Goal: Task Accomplishment & Management: Manage account settings

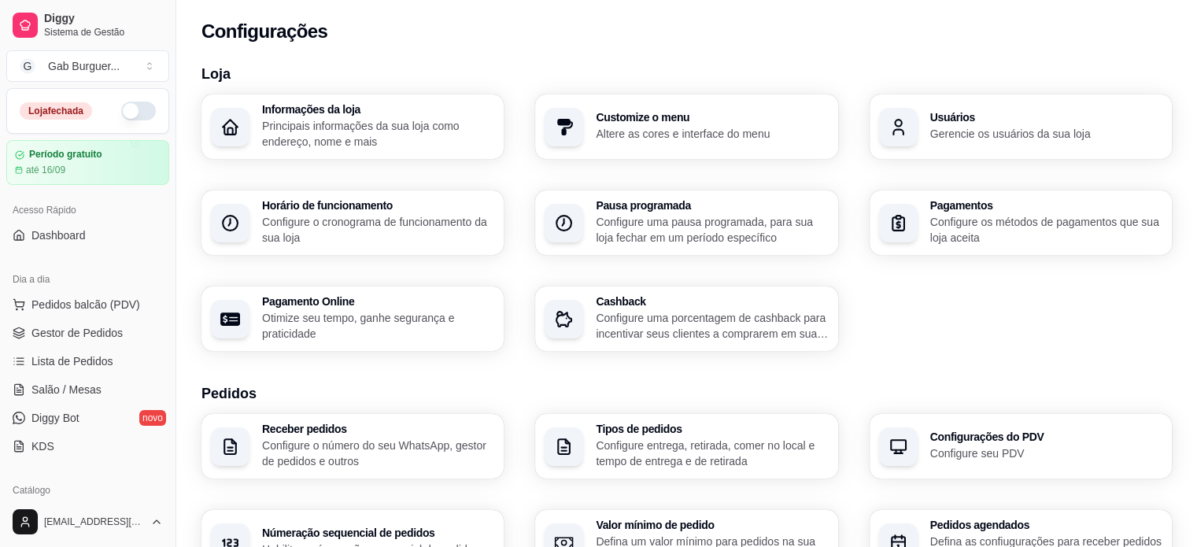
click at [123, 105] on button "button" at bounding box center [138, 110] width 35 height 19
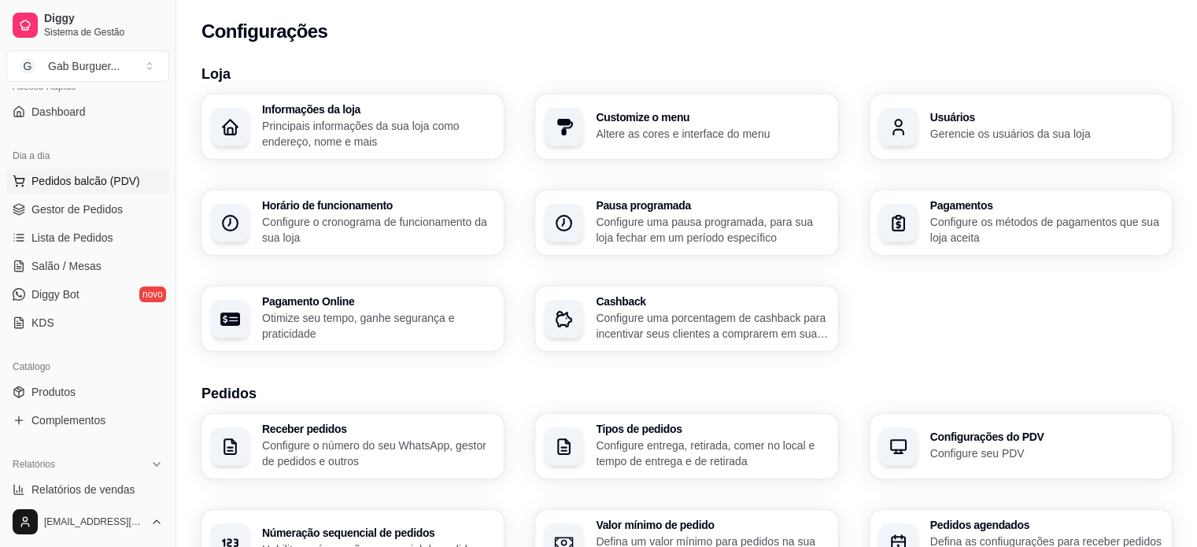
scroll to position [157, 0]
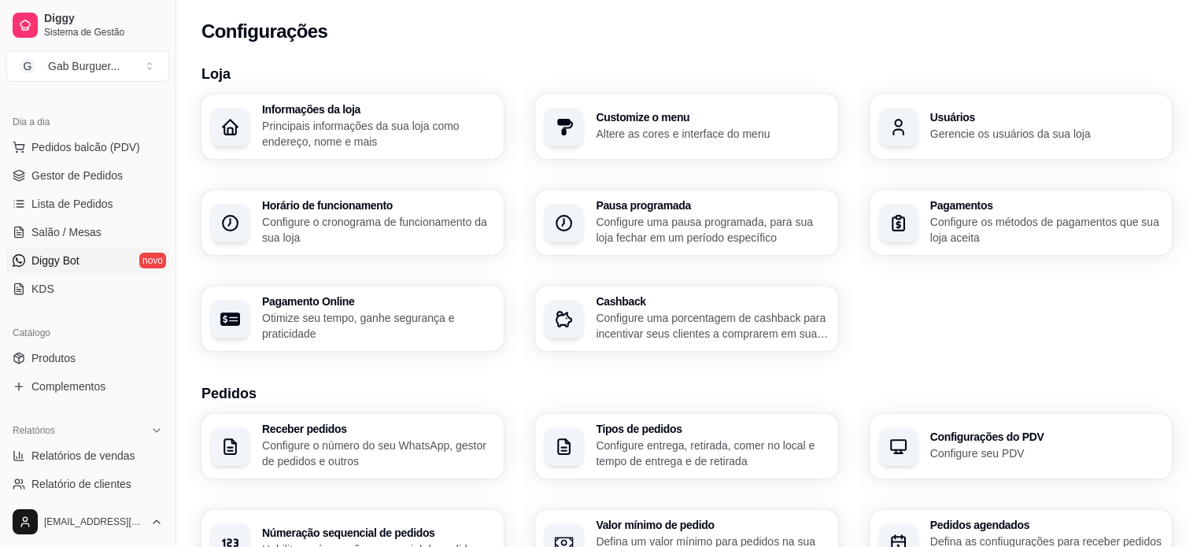
click at [117, 267] on link "Diggy Bot novo" at bounding box center [87, 260] width 163 height 25
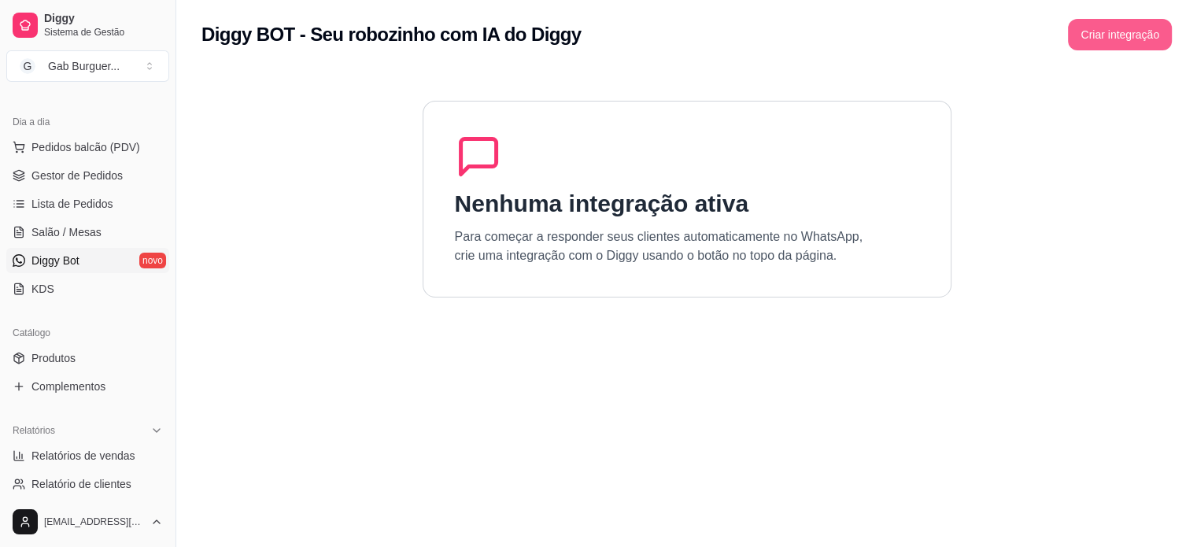
click at [1118, 39] on button "Criar integração" at bounding box center [1120, 34] width 104 height 31
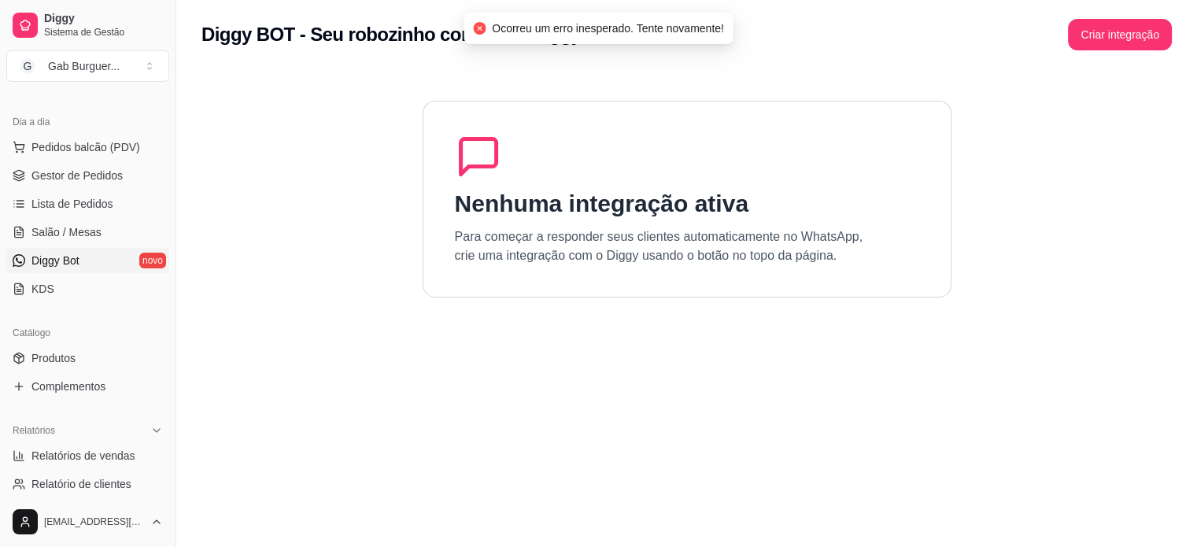
click at [965, 101] on section "Nenhuma integração ativa Para começar a responder seus clientes automaticamente…" at bounding box center [686, 342] width 970 height 547
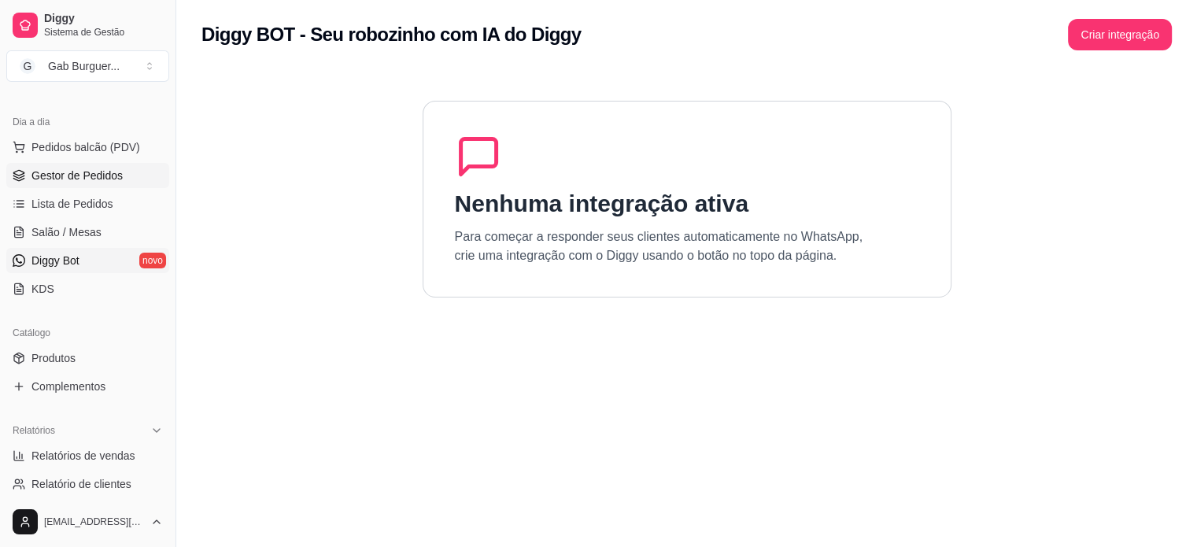
click at [61, 179] on span "Gestor de Pedidos" at bounding box center [76, 176] width 91 height 16
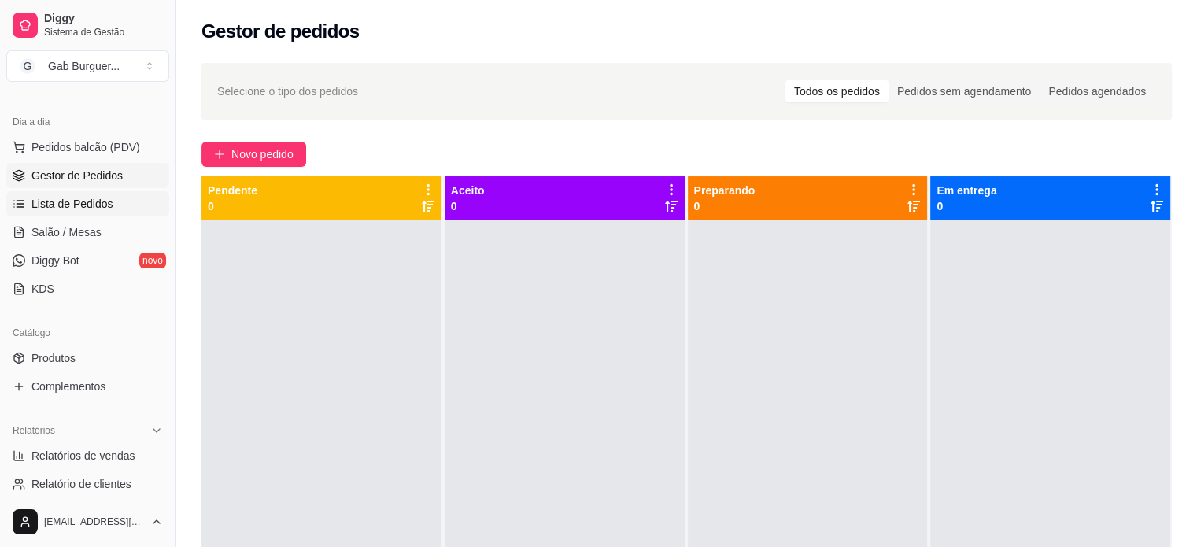
click at [116, 209] on link "Lista de Pedidos" at bounding box center [87, 203] width 163 height 25
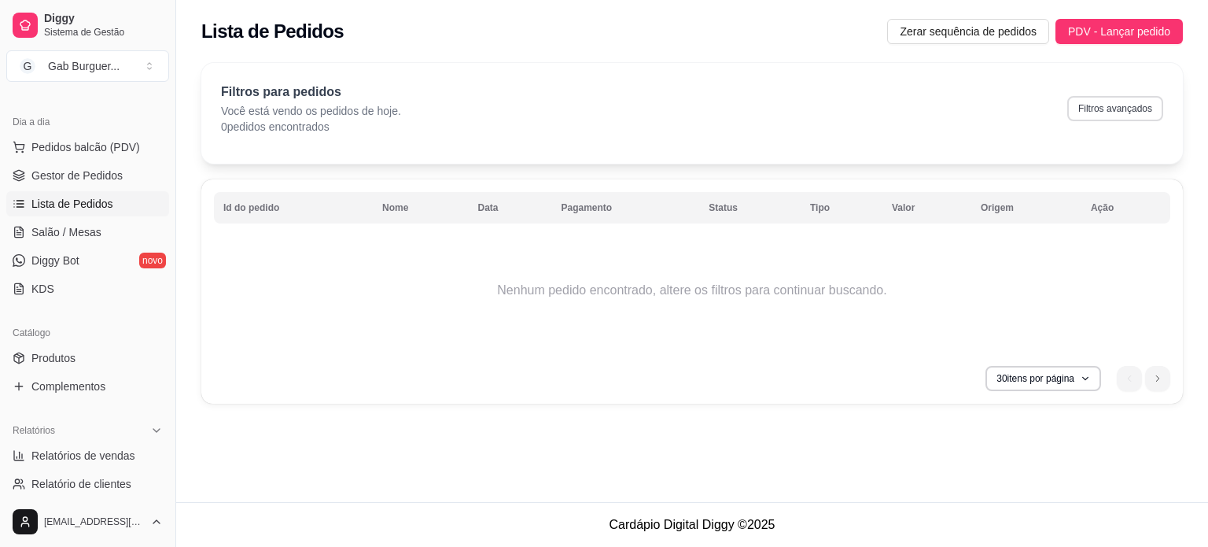
click at [1124, 109] on button "Filtros avançados" at bounding box center [1116, 108] width 96 height 25
select select "0"
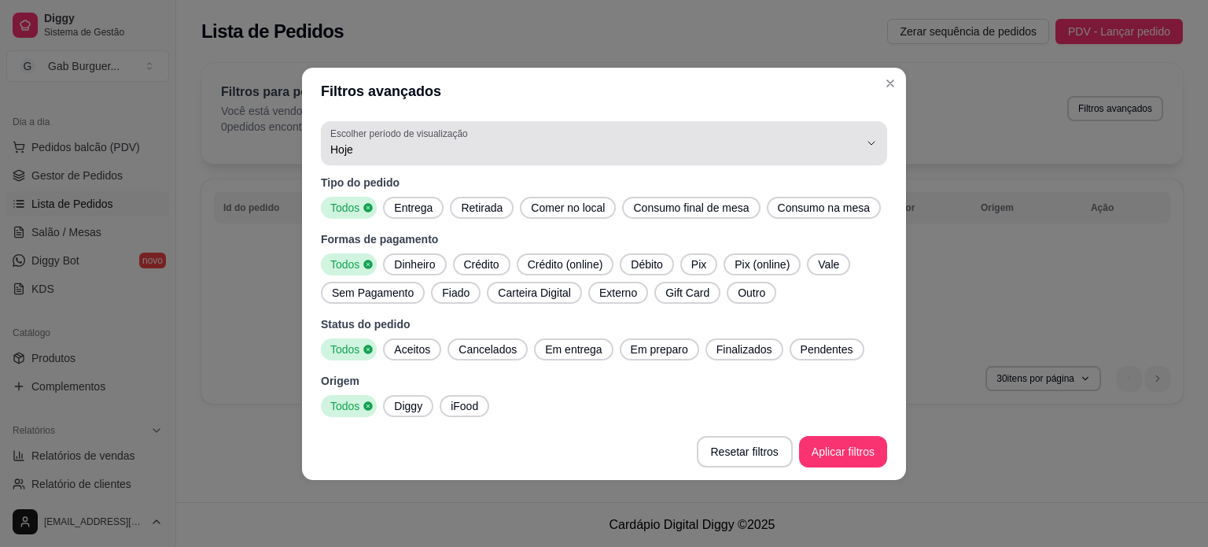
click at [843, 152] on span "Hoje" at bounding box center [594, 150] width 529 height 16
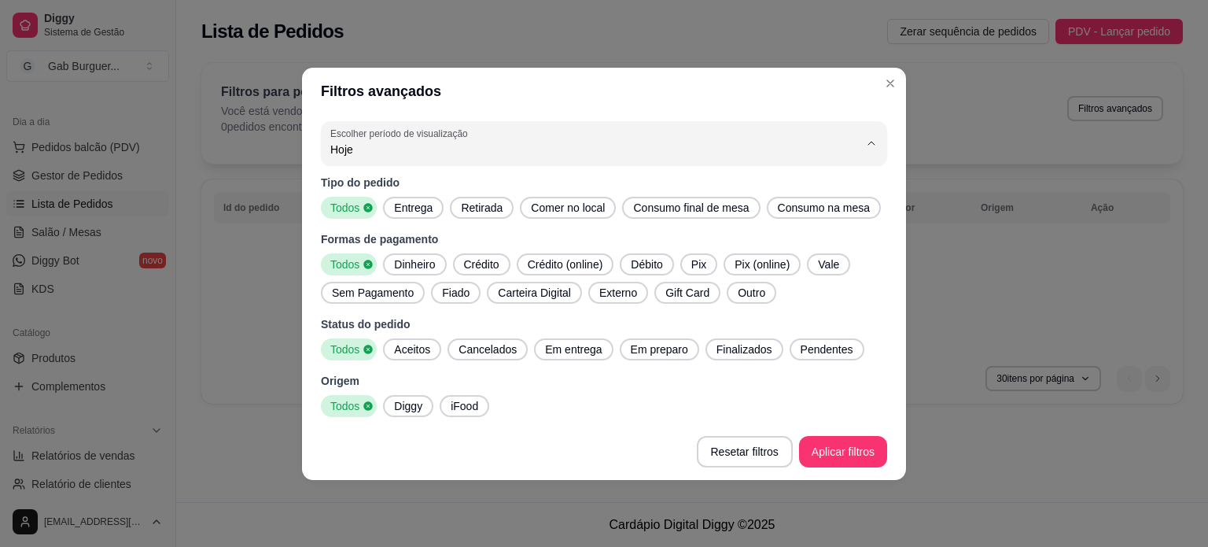
click at [622, 211] on span "Ontem" at bounding box center [597, 212] width 504 height 15
type input "1"
select select "1"
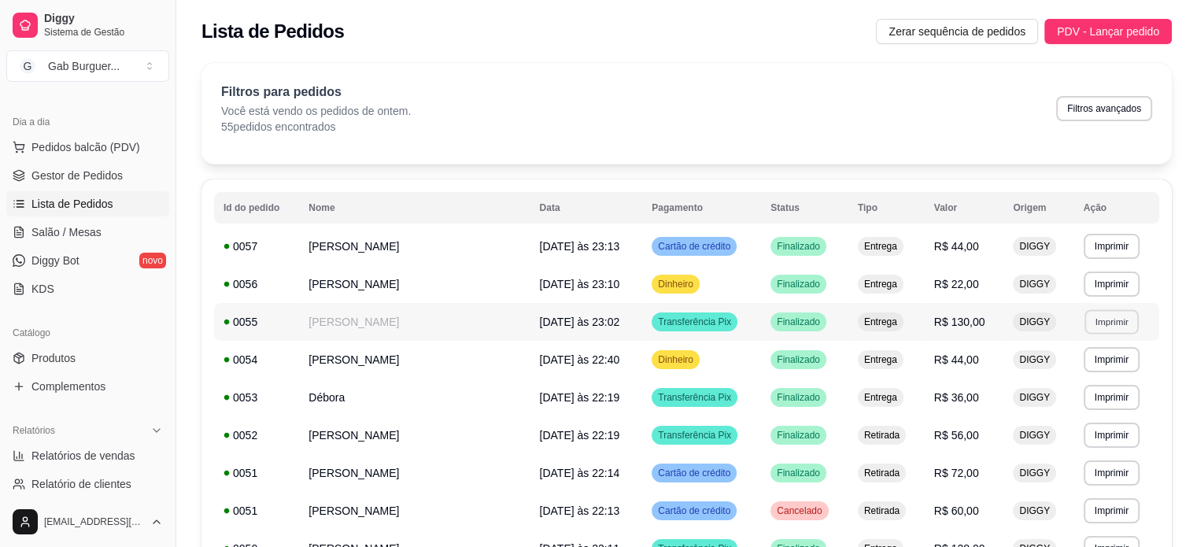
click at [1103, 323] on button "Imprimir" at bounding box center [1111, 321] width 54 height 24
click at [1069, 367] on button "TOMATE MDK-080" at bounding box center [1077, 376] width 114 height 25
click at [72, 175] on span "Gestor de Pedidos" at bounding box center [76, 176] width 91 height 16
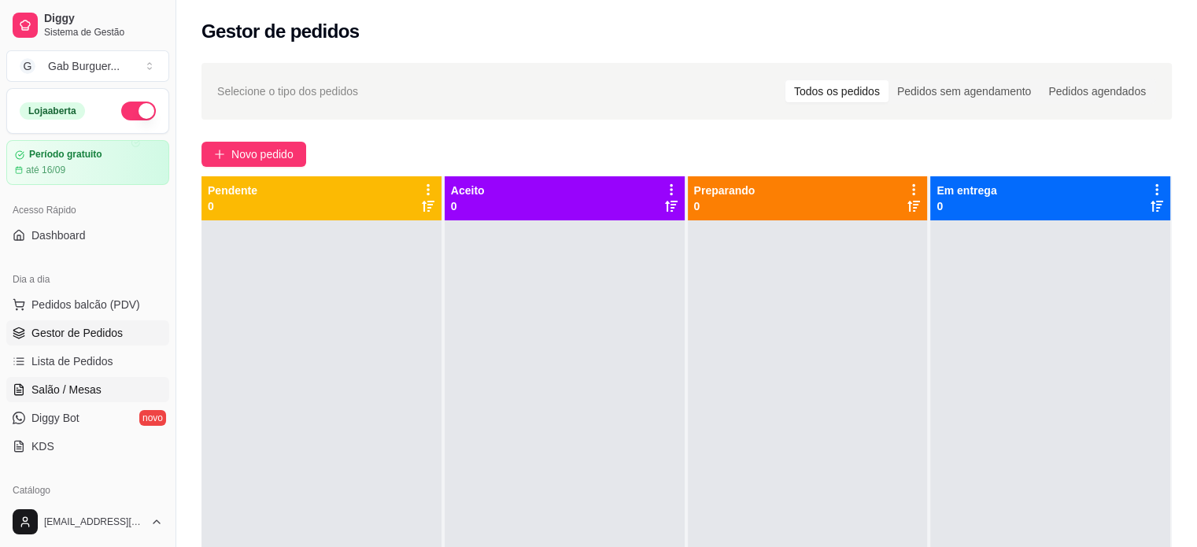
scroll to position [157, 0]
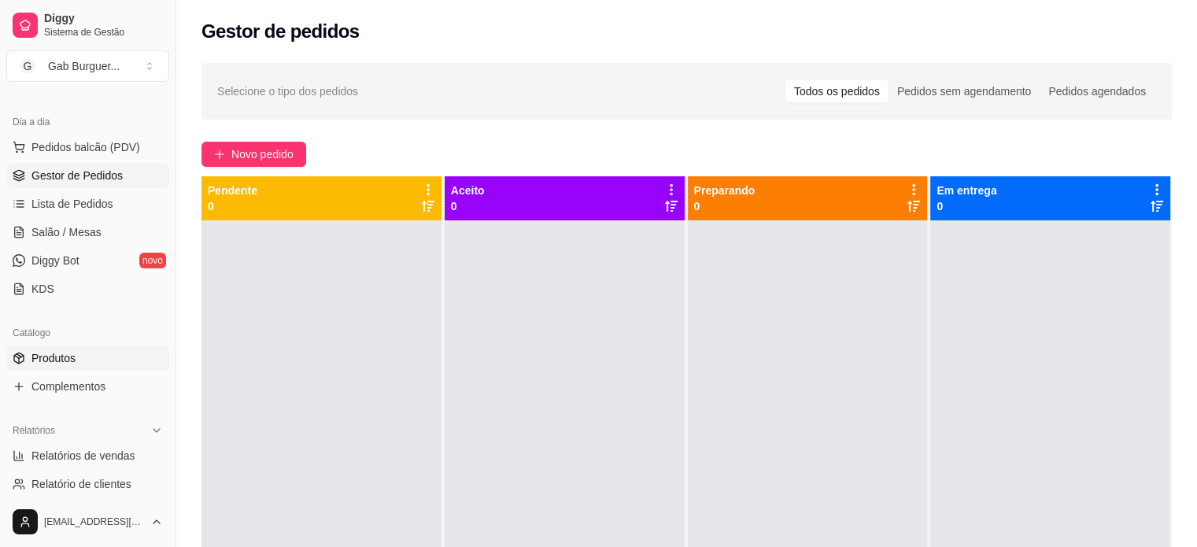
click at [77, 352] on link "Produtos" at bounding box center [87, 357] width 163 height 25
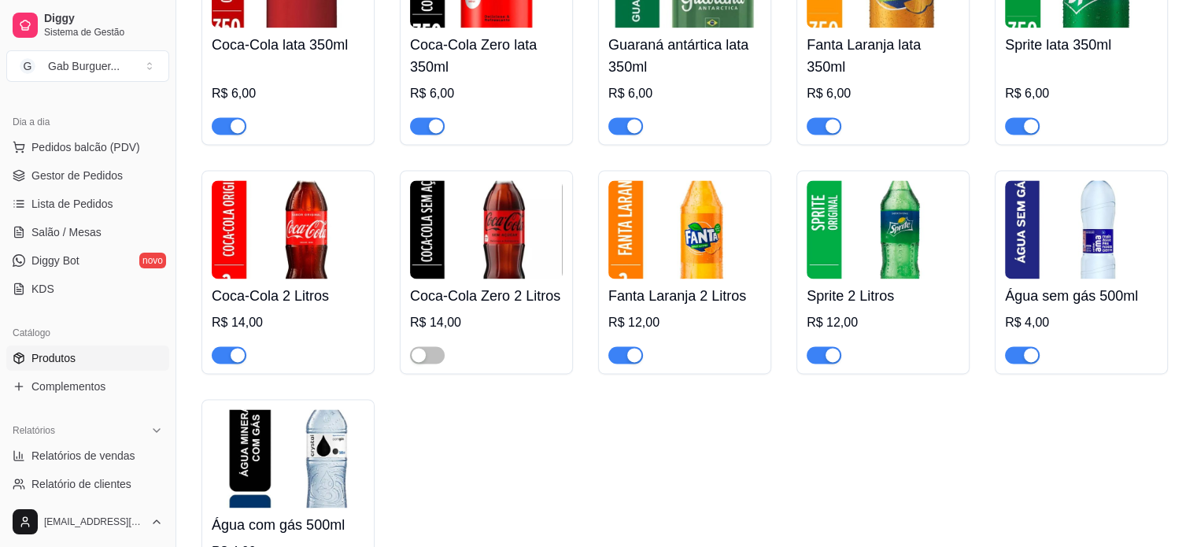
scroll to position [2282, 0]
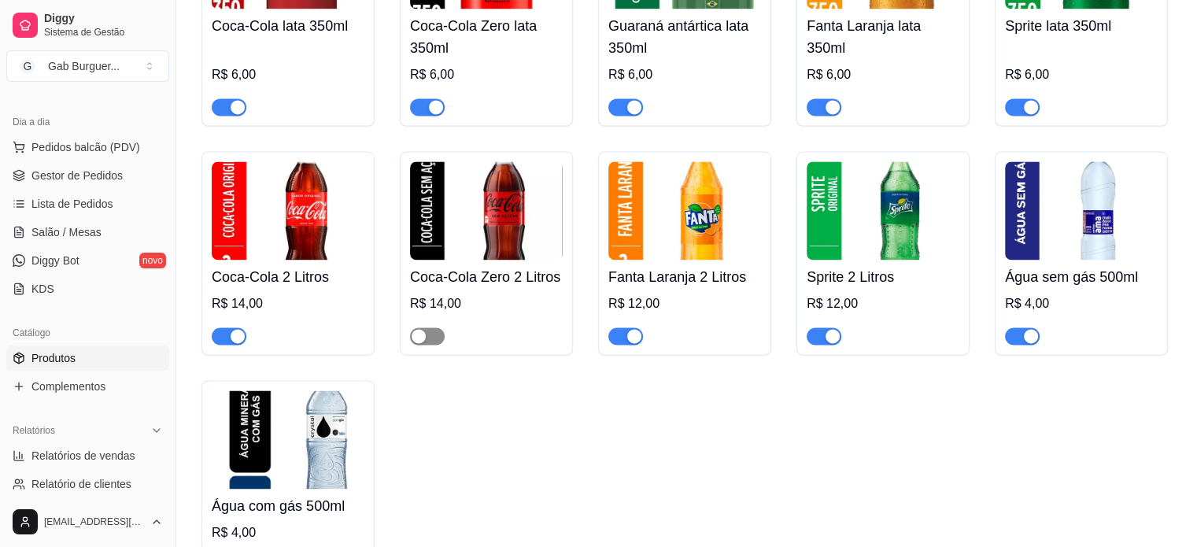
click at [425, 343] on div "button" at bounding box center [418, 336] width 14 height 14
click at [567, 415] on div "Coca-Cola lata 350ml R$ 6,00 Coca-Cola Zero lata 350ml R$ 6,00 Guaraná antártic…" at bounding box center [686, 242] width 970 height 684
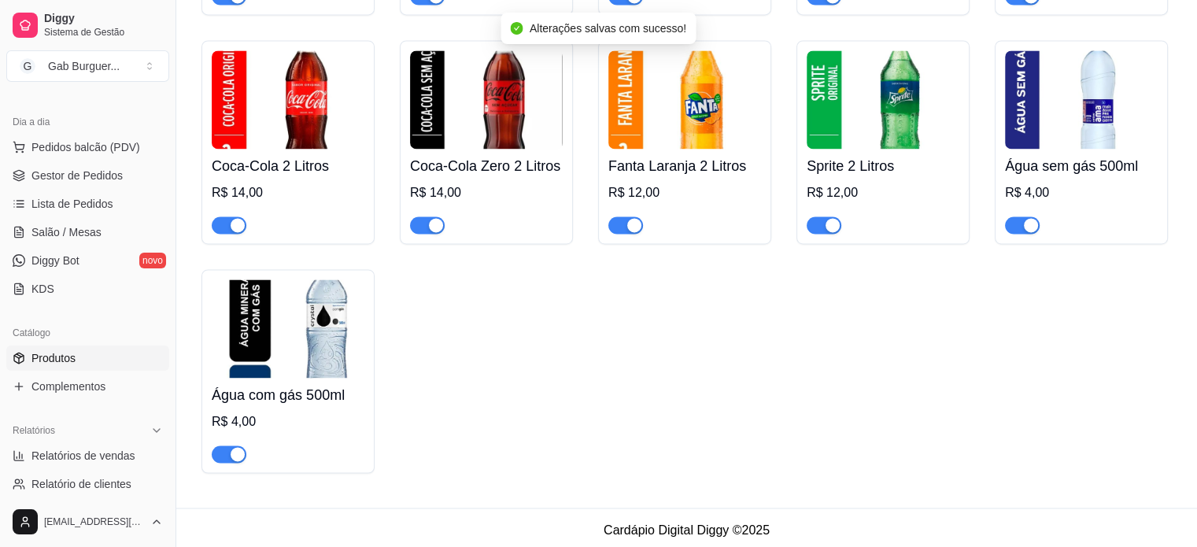
scroll to position [2405, 0]
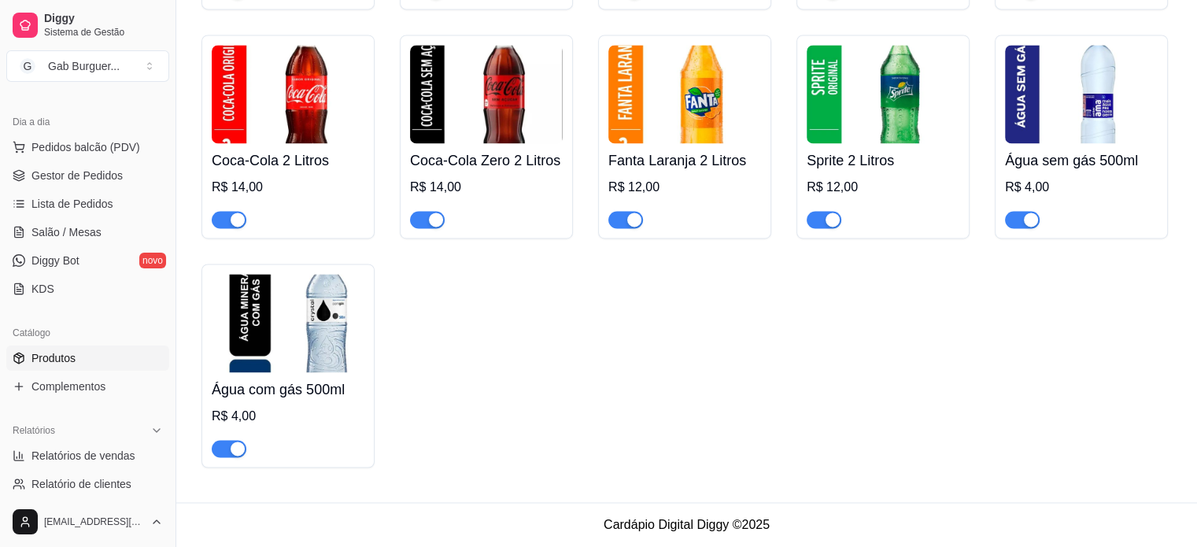
click at [1028, 220] on div "button" at bounding box center [1031, 219] width 14 height 14
click at [956, 371] on div "Coca-Cola lata 350ml R$ 6,00 Coca-Cola Zero lata 350ml R$ 6,00 Guaraná antártic…" at bounding box center [686, 126] width 970 height 684
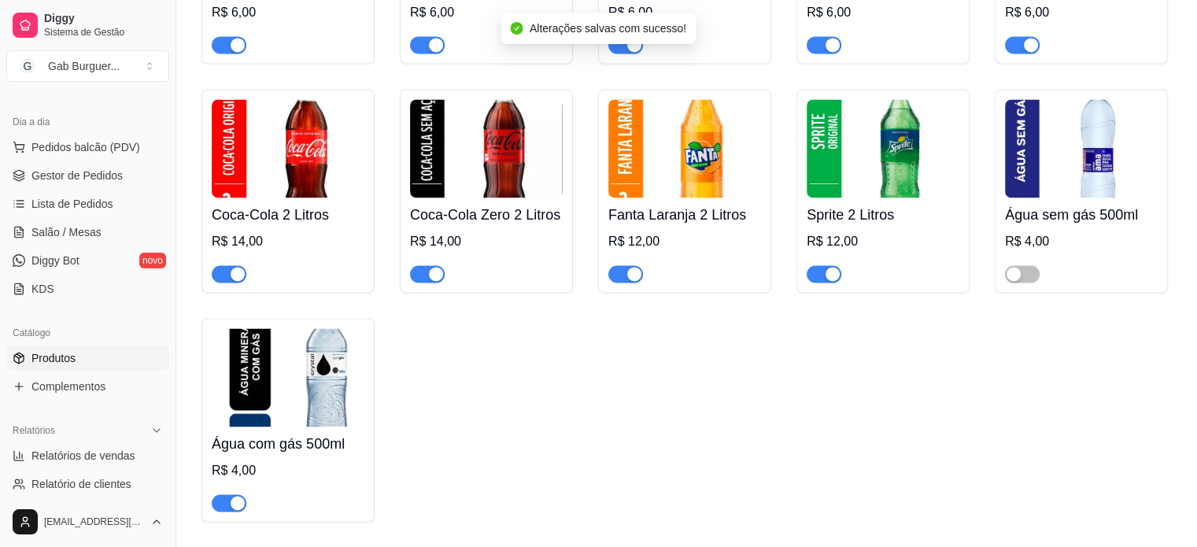
scroll to position [2327, 0]
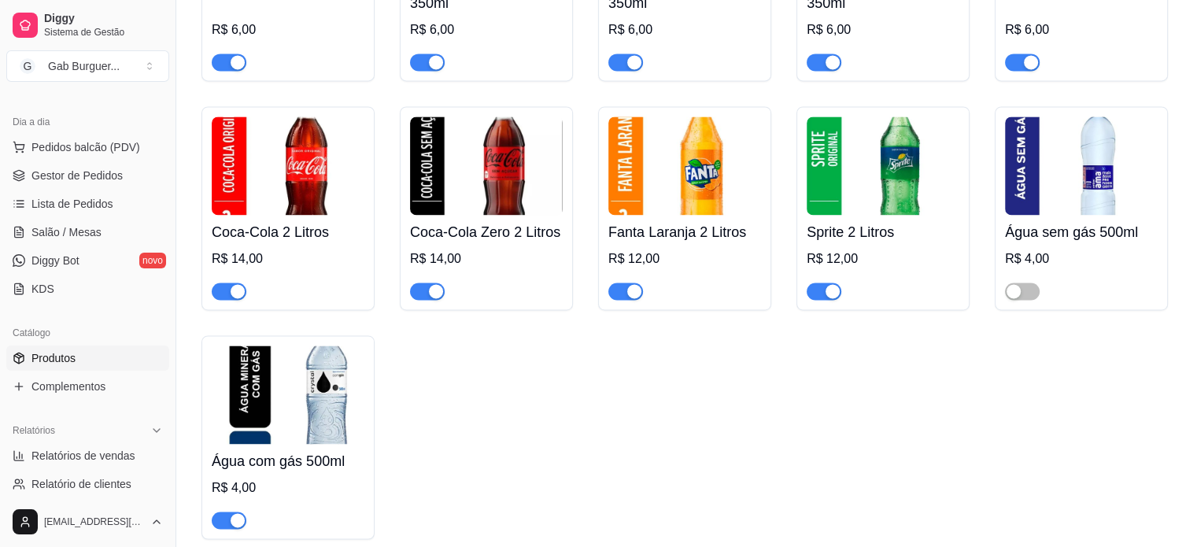
click at [994, 375] on div "Coca-Cola lata 350ml R$ 6,00 Coca-Cola Zero lata 350ml R$ 6,00 Guaraná antártic…" at bounding box center [686, 197] width 970 height 684
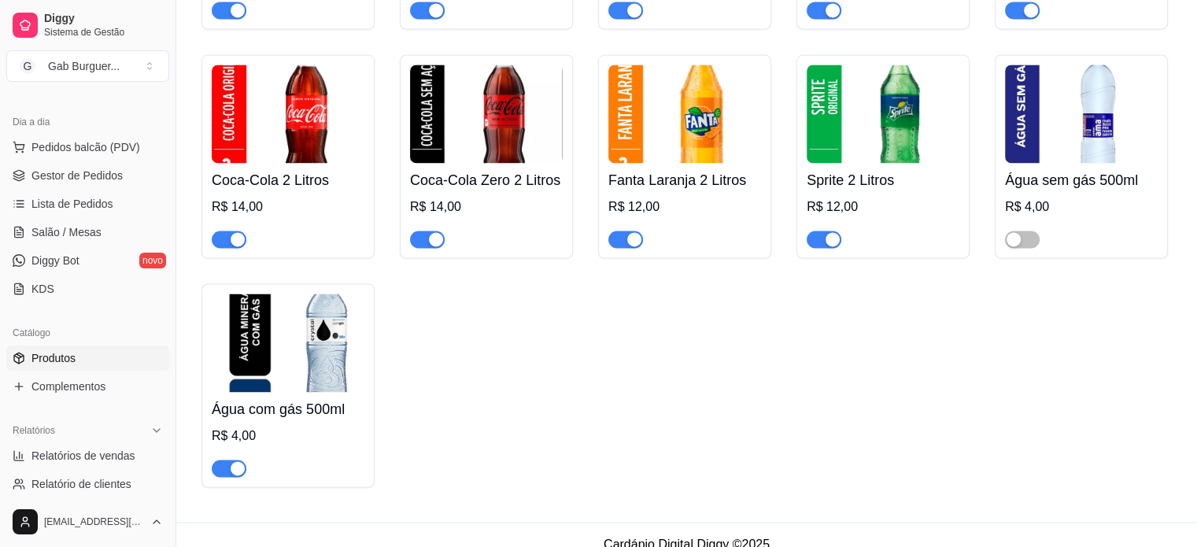
scroll to position [2405, 0]
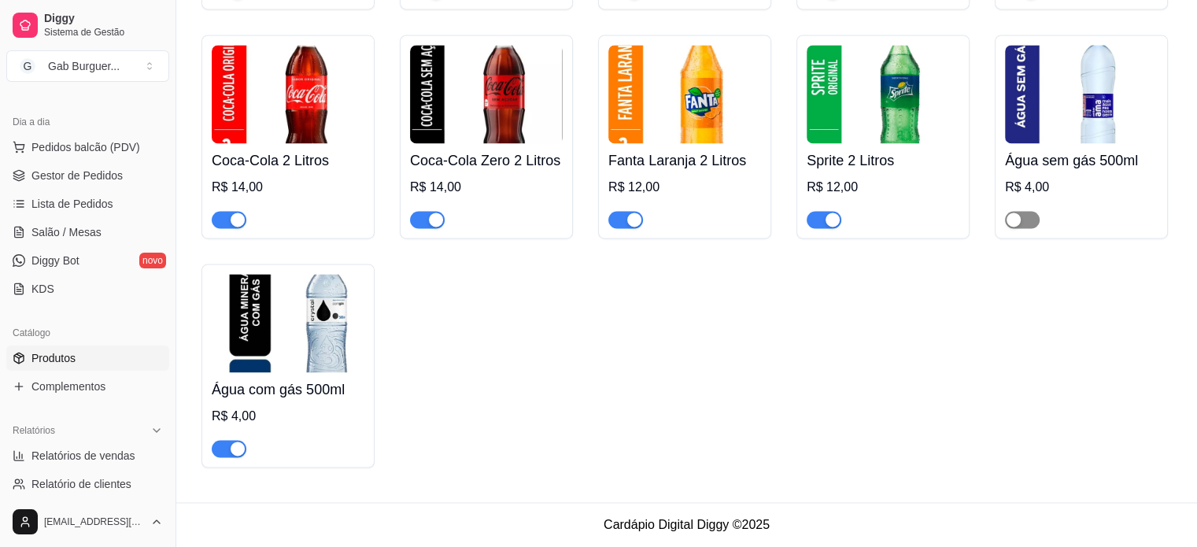
click at [1023, 214] on span "button" at bounding box center [1022, 219] width 35 height 17
click at [991, 308] on div "Coca-Cola lata 350ml R$ 6,00 Coca-Cola Zero lata 350ml R$ 6,00 Guaraná antártic…" at bounding box center [686, 126] width 970 height 684
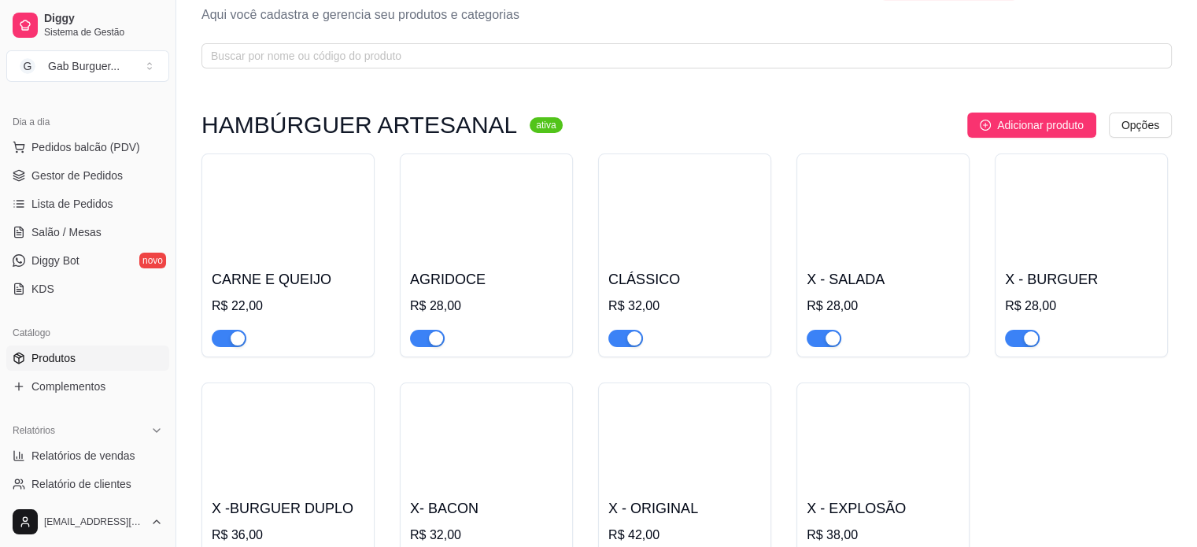
scroll to position [0, 0]
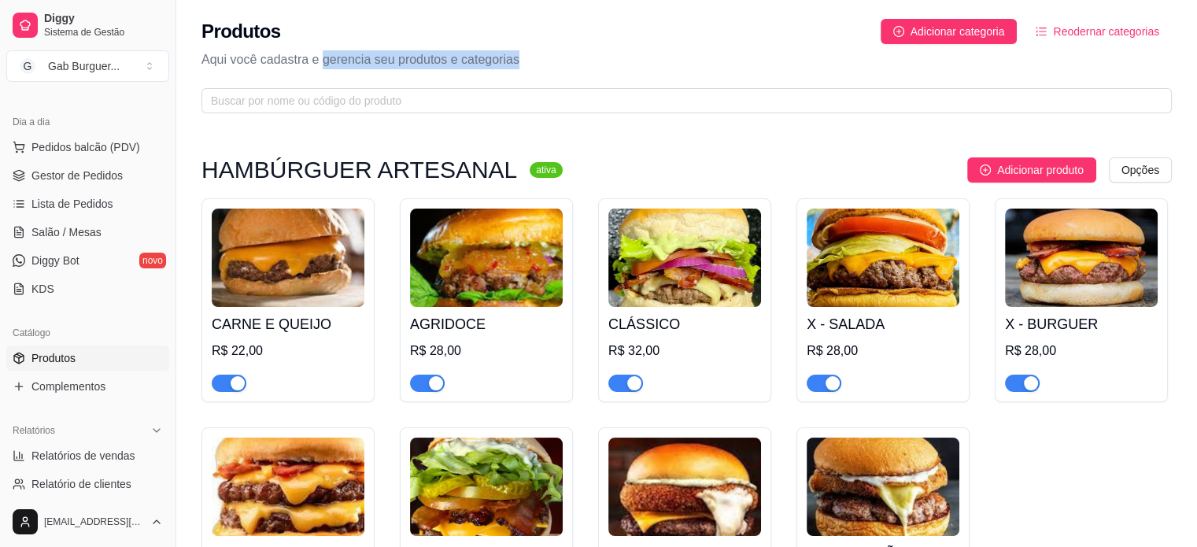
drag, startPoint x: 322, startPoint y: 61, endPoint x: 522, endPoint y: 65, distance: 200.7
click at [522, 65] on p "Aqui você cadastra e gerencia seu produtos e categorias" at bounding box center [686, 59] width 970 height 19
